Goal: Information Seeking & Learning: Learn about a topic

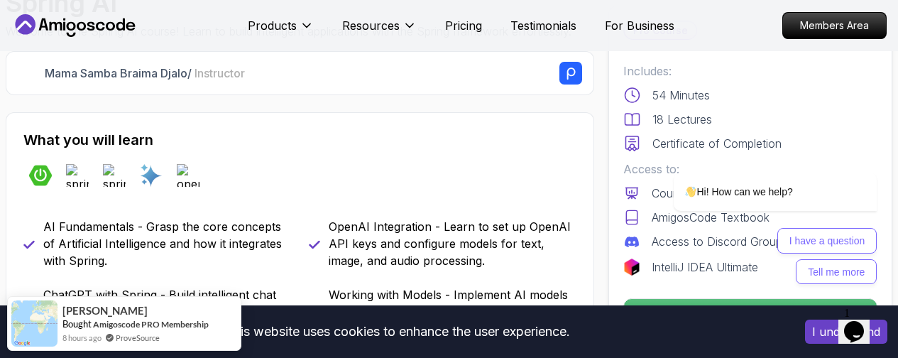
scroll to position [511, 0]
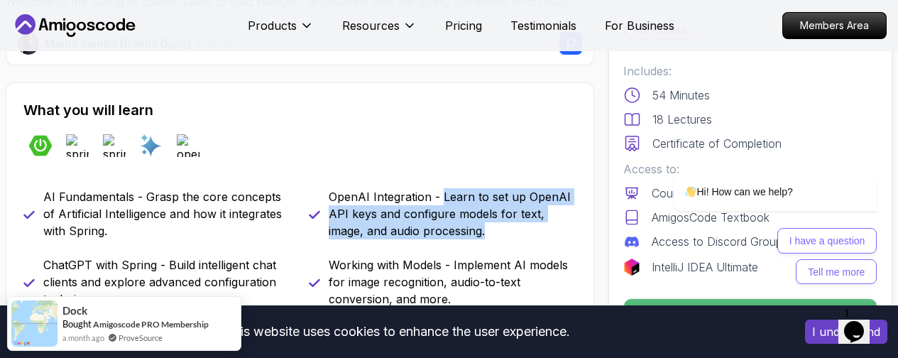
drag, startPoint x: 443, startPoint y: 163, endPoint x: 537, endPoint y: 192, distance: 98.8
click at [537, 192] on p "OpenAI Integration - Learn to set up OpenAI API keys and configure models for t…" at bounding box center [453, 213] width 249 height 51
click at [501, 200] on p "OpenAI Integration - Learn to set up OpenAI API keys and configure models for t…" at bounding box center [453, 213] width 249 height 51
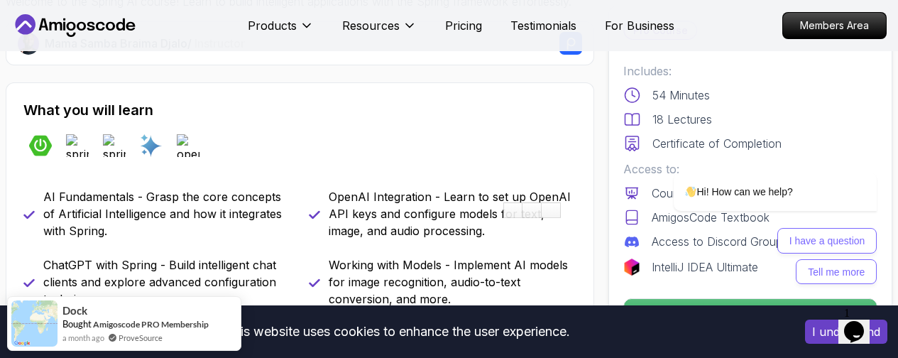
click at [465, 256] on p "Working with Models - Implement AI models for image recognition, audio-to-text …" at bounding box center [453, 281] width 249 height 51
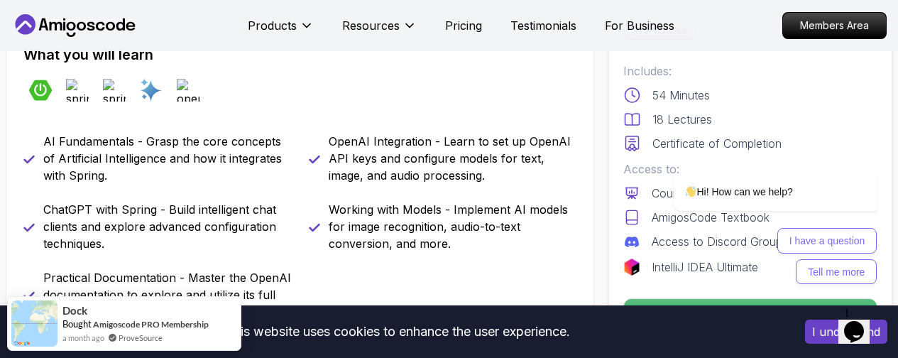
scroll to position [596, 0]
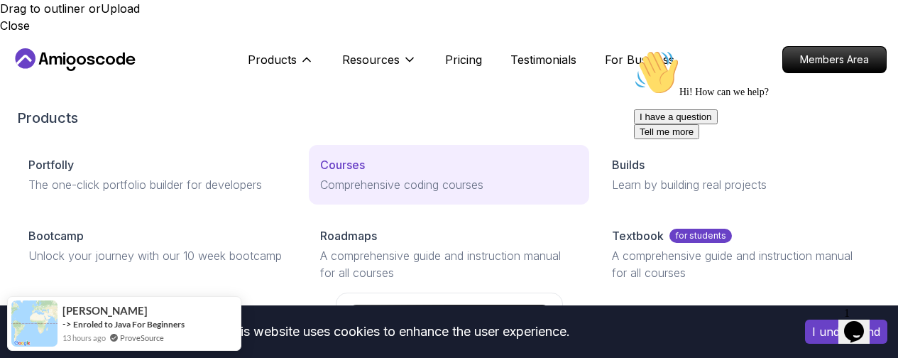
click at [320, 156] on div "Courses" at bounding box center [449, 164] width 258 height 17
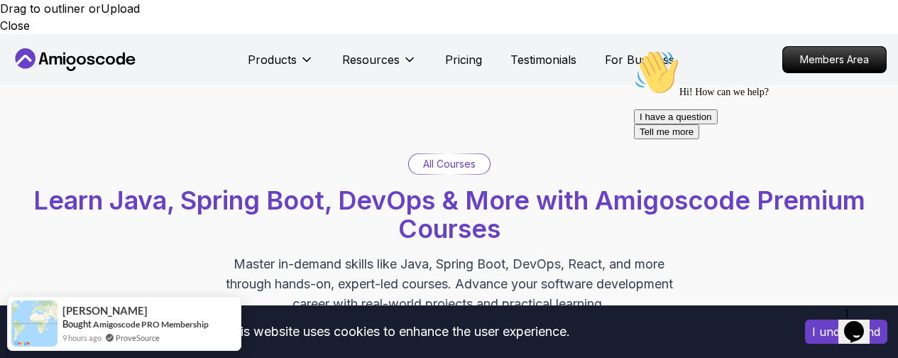
click at [434, 157] on p "All Courses" at bounding box center [449, 164] width 53 height 14
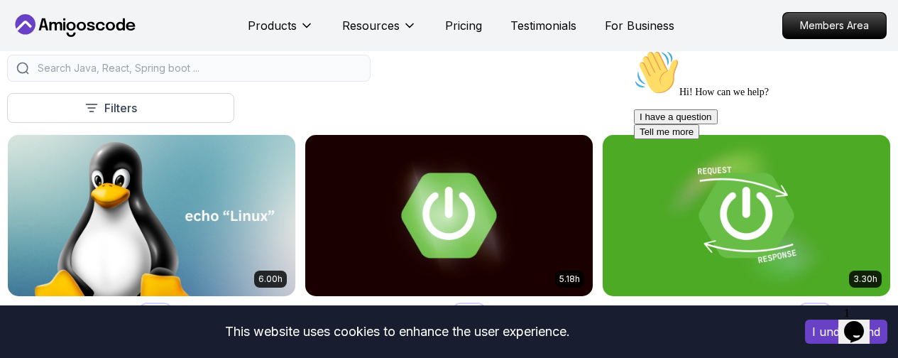
scroll to position [426, 0]
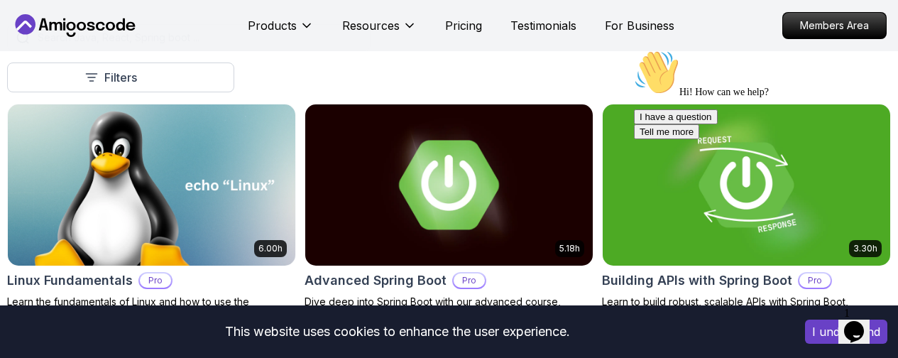
click at [600, 131] on img at bounding box center [449, 184] width 302 height 169
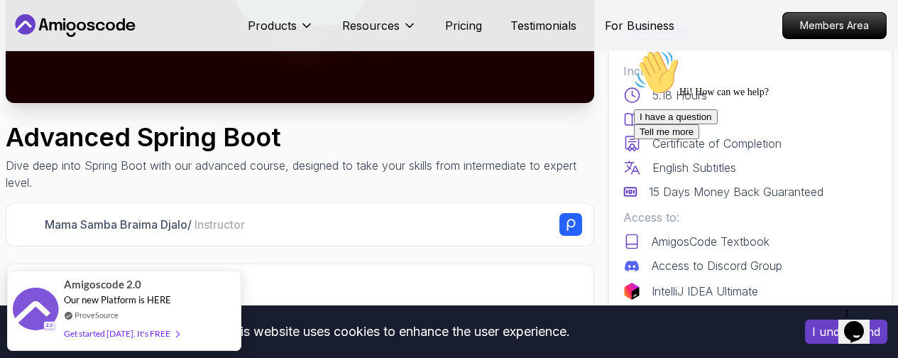
scroll to position [341, 0]
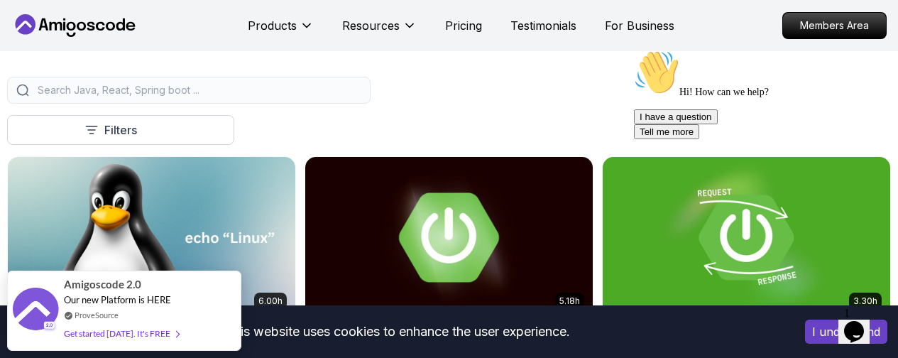
scroll to position [341, 0]
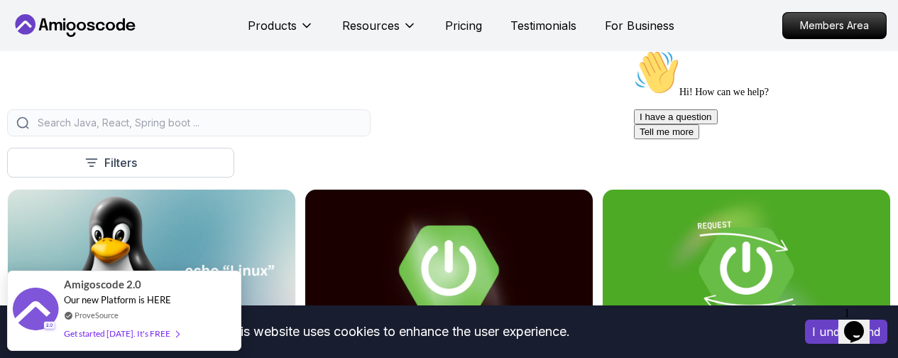
click at [574, 226] on img at bounding box center [449, 269] width 302 height 169
